Goal: Information Seeking & Learning: Learn about a topic

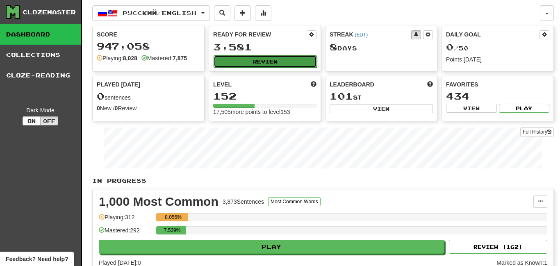
click at [257, 57] on button "Review" at bounding box center [265, 61] width 103 height 12
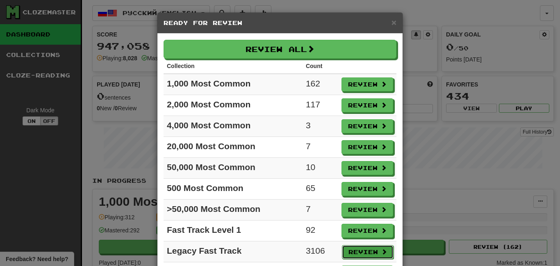
click at [372, 249] on button "Review" at bounding box center [368, 252] width 52 height 14
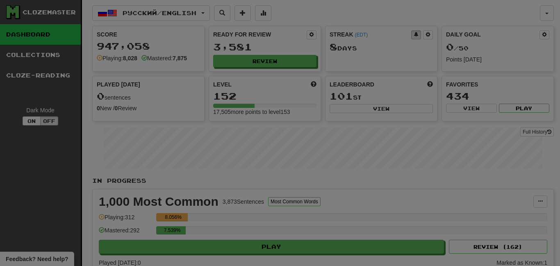
select select "**"
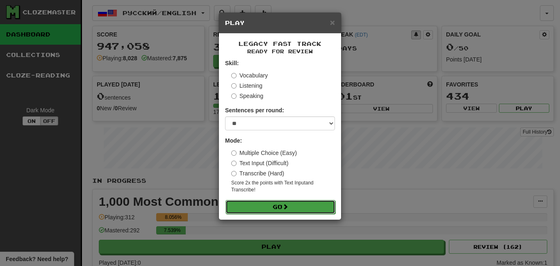
click at [282, 203] on button "Go" at bounding box center [281, 207] width 110 height 14
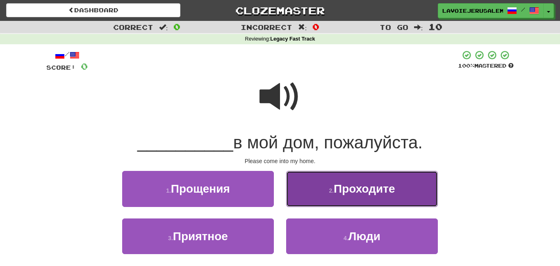
click at [301, 179] on button "2 . Проходите" at bounding box center [362, 189] width 152 height 36
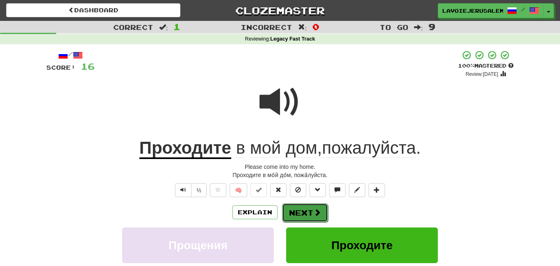
click at [308, 210] on button "Next" at bounding box center [305, 212] width 46 height 19
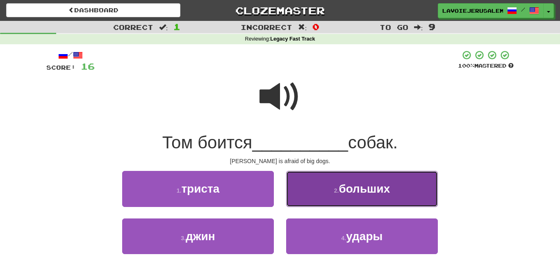
click at [314, 192] on button "2 . больших" at bounding box center [362, 189] width 152 height 36
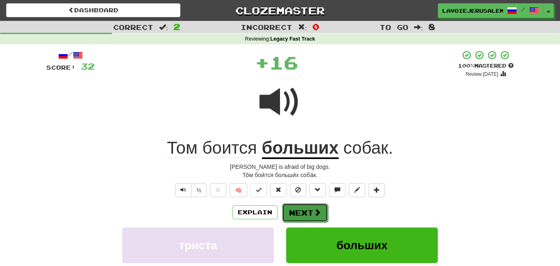
click at [308, 210] on button "Next" at bounding box center [305, 212] width 46 height 19
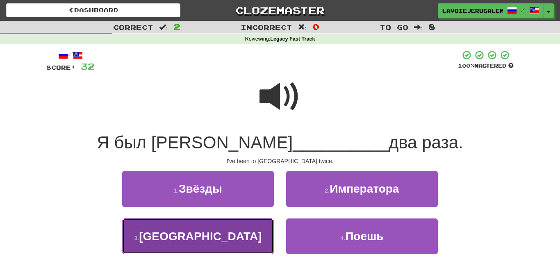
click at [244, 227] on button "3 . [GEOGRAPHIC_DATA]" at bounding box center [198, 237] width 152 height 36
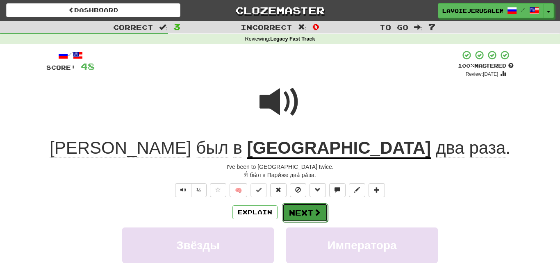
click at [314, 205] on button "Next" at bounding box center [305, 212] width 46 height 19
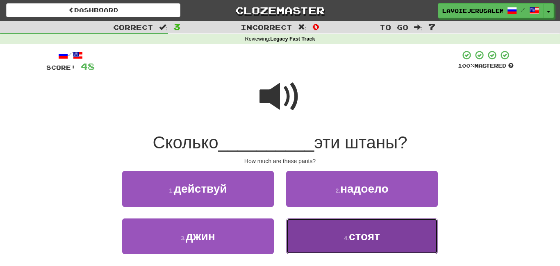
click at [316, 238] on button "4 . стоят" at bounding box center [362, 237] width 152 height 36
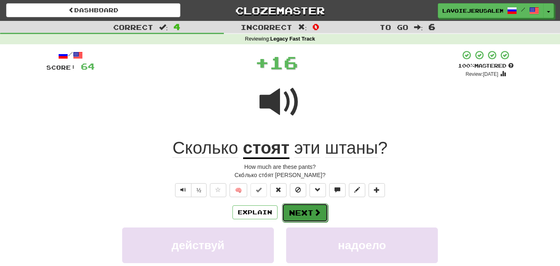
click at [296, 208] on button "Next" at bounding box center [305, 212] width 46 height 19
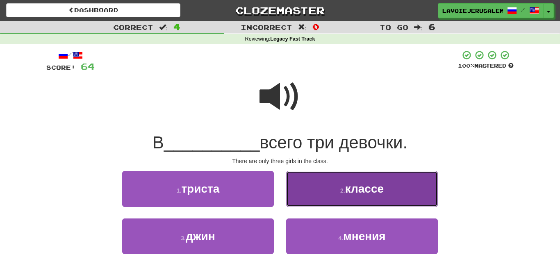
click at [313, 194] on button "2 . классе" at bounding box center [362, 189] width 152 height 36
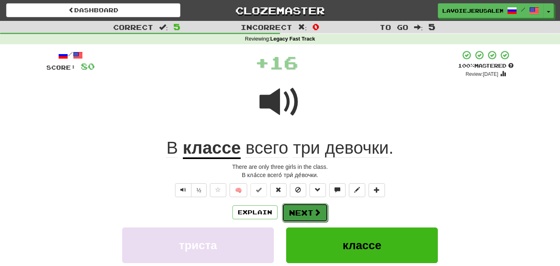
click at [299, 209] on button "Next" at bounding box center [305, 212] width 46 height 19
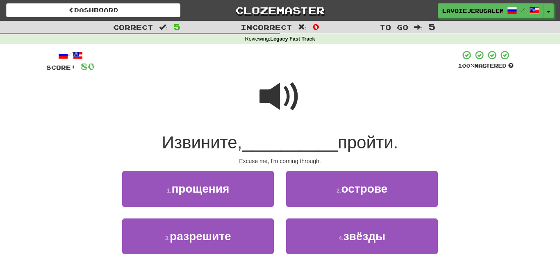
click at [269, 98] on span at bounding box center [280, 96] width 41 height 41
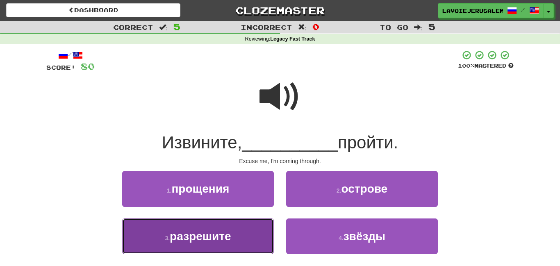
click at [221, 226] on button "3 . разрешите" at bounding box center [198, 237] width 152 height 36
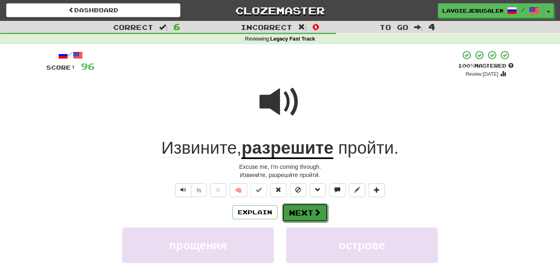
click at [297, 208] on button "Next" at bounding box center [305, 212] width 46 height 19
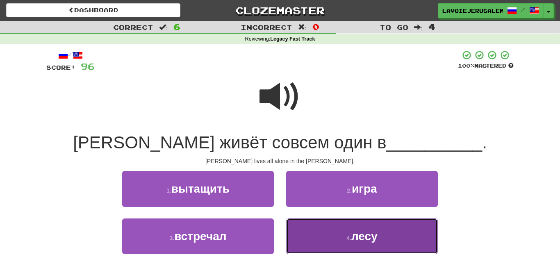
click at [327, 235] on button "4 . лесу" at bounding box center [362, 237] width 152 height 36
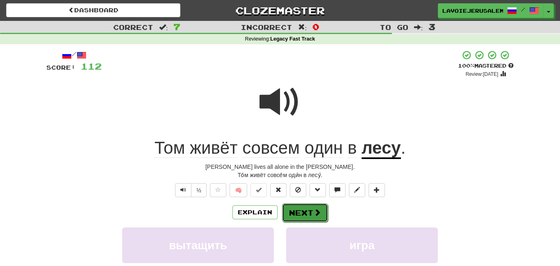
click at [306, 210] on button "Next" at bounding box center [305, 212] width 46 height 19
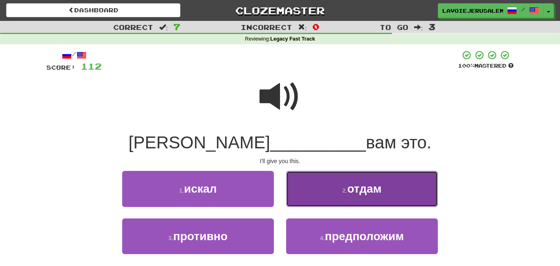
click at [316, 193] on button "2 . отдам" at bounding box center [362, 189] width 152 height 36
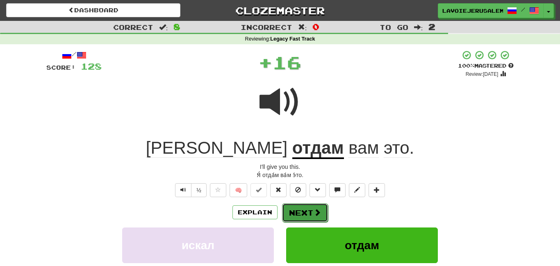
click at [315, 209] on span at bounding box center [317, 212] width 7 height 7
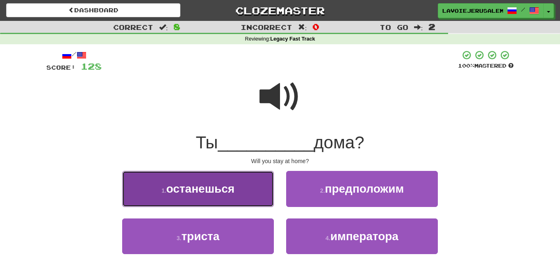
click at [264, 188] on button "1 . останешься" at bounding box center [198, 189] width 152 height 36
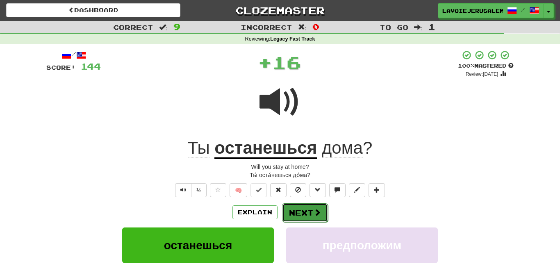
click at [303, 207] on button "Next" at bounding box center [305, 212] width 46 height 19
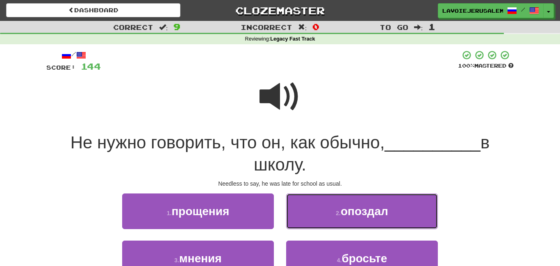
click at [303, 207] on button "2 . опоздал" at bounding box center [362, 212] width 152 height 36
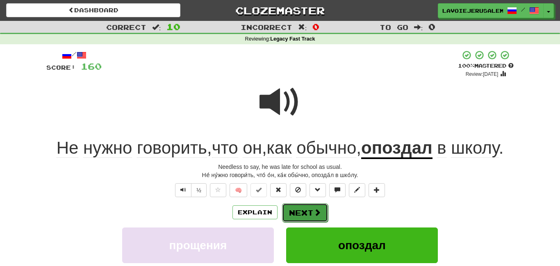
click at [306, 210] on button "Next" at bounding box center [305, 212] width 46 height 19
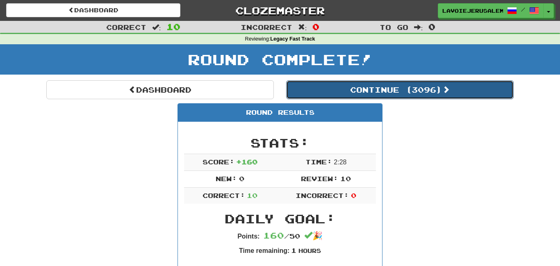
click at [391, 85] on button "Continue ( 3096 )" at bounding box center [400, 89] width 228 height 19
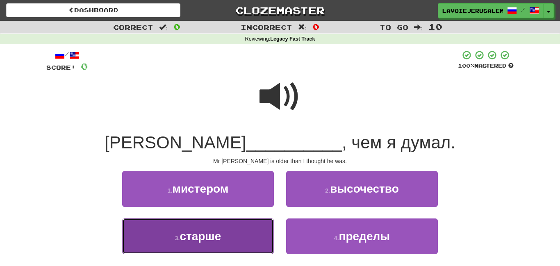
click at [265, 233] on button "3 . старше" at bounding box center [198, 237] width 152 height 36
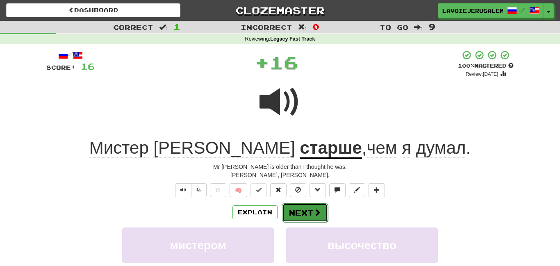
click at [310, 210] on button "Next" at bounding box center [305, 212] width 46 height 19
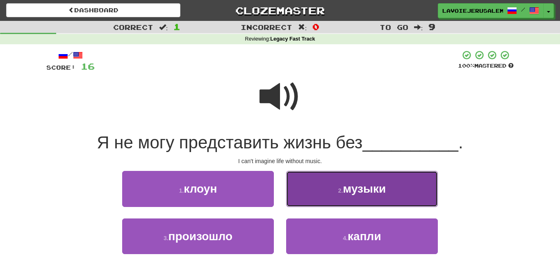
click at [313, 198] on button "2 . музыки" at bounding box center [362, 189] width 152 height 36
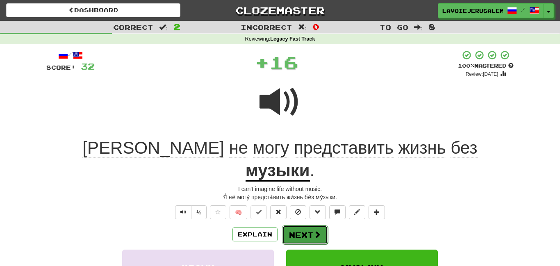
click at [310, 226] on button "Next" at bounding box center [305, 235] width 46 height 19
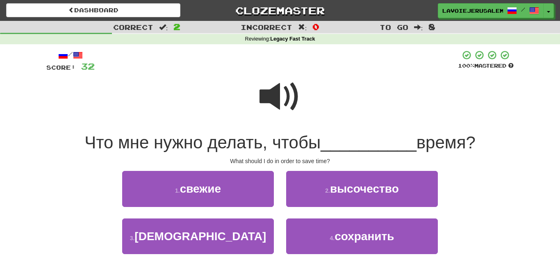
click at [270, 102] on span at bounding box center [280, 96] width 41 height 41
click at [276, 89] on span at bounding box center [280, 96] width 41 height 41
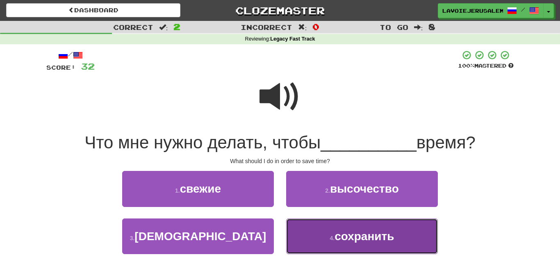
click at [313, 224] on button "4 . сохранить" at bounding box center [362, 237] width 152 height 36
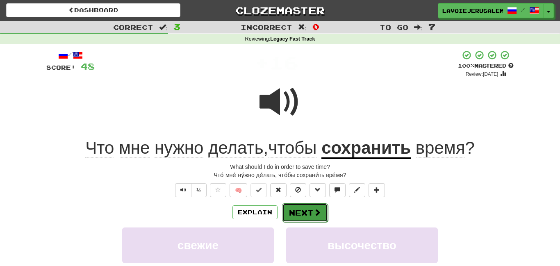
click at [302, 203] on button "Next" at bounding box center [305, 212] width 46 height 19
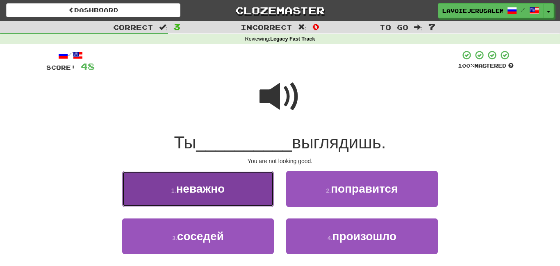
click at [250, 190] on button "1 . неважно" at bounding box center [198, 189] width 152 height 36
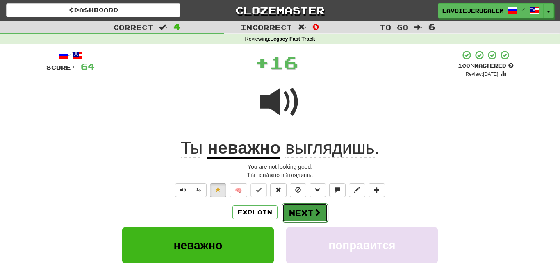
click at [315, 209] on span at bounding box center [317, 212] width 7 height 7
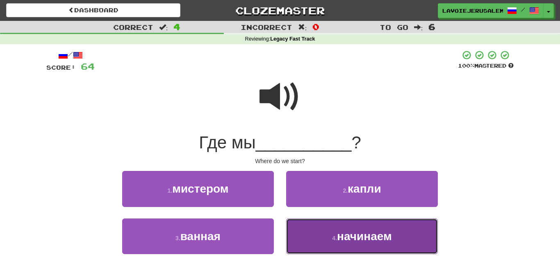
click at [316, 230] on button "4 . начинаем" at bounding box center [362, 237] width 152 height 36
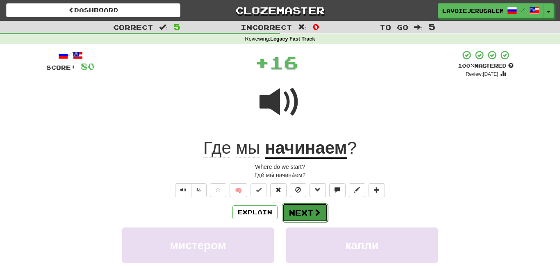
click at [310, 209] on button "Next" at bounding box center [305, 212] width 46 height 19
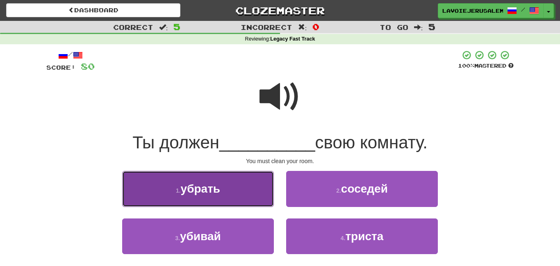
click at [240, 194] on button "1 . убрать" at bounding box center [198, 189] width 152 height 36
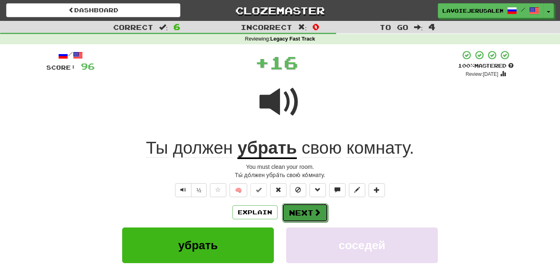
click at [308, 205] on button "Next" at bounding box center [305, 212] width 46 height 19
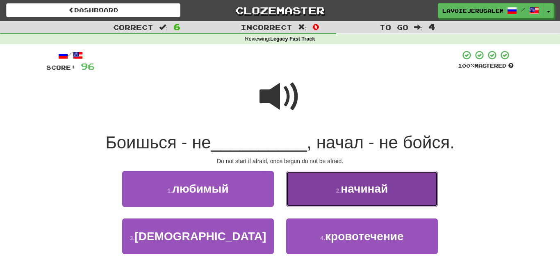
click at [316, 193] on button "2 . начинай" at bounding box center [362, 189] width 152 height 36
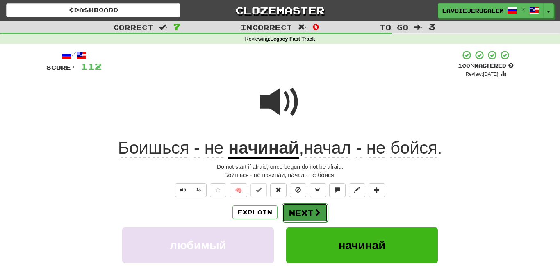
click at [312, 208] on button "Next" at bounding box center [305, 212] width 46 height 19
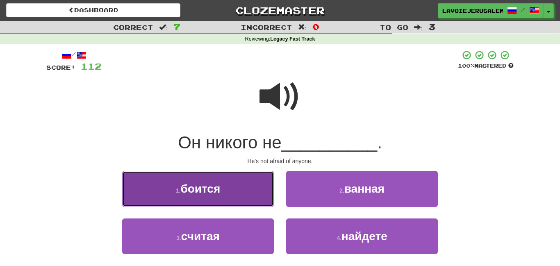
click at [266, 189] on button "1 . боится" at bounding box center [198, 189] width 152 height 36
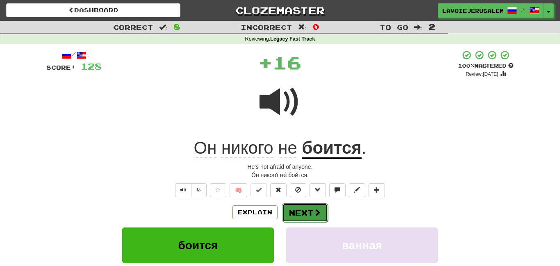
click at [292, 207] on button "Next" at bounding box center [305, 212] width 46 height 19
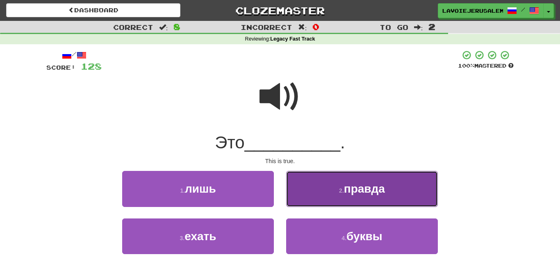
click at [307, 188] on button "2 . правда" at bounding box center [362, 189] width 152 height 36
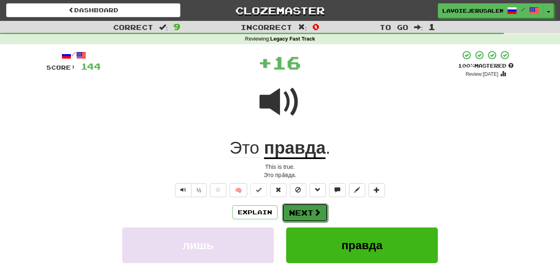
click at [297, 207] on button "Next" at bounding box center [305, 212] width 46 height 19
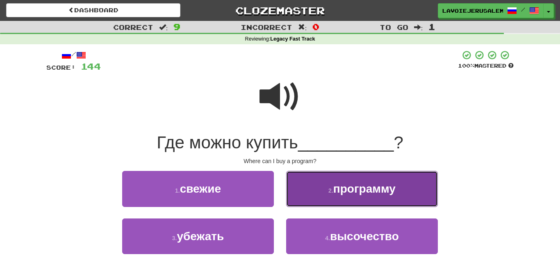
click at [303, 188] on button "2 . программу" at bounding box center [362, 189] width 152 height 36
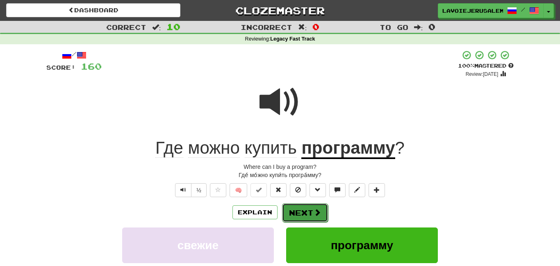
click at [303, 206] on button "Next" at bounding box center [305, 212] width 46 height 19
